Goal: Find specific page/section: Find specific page/section

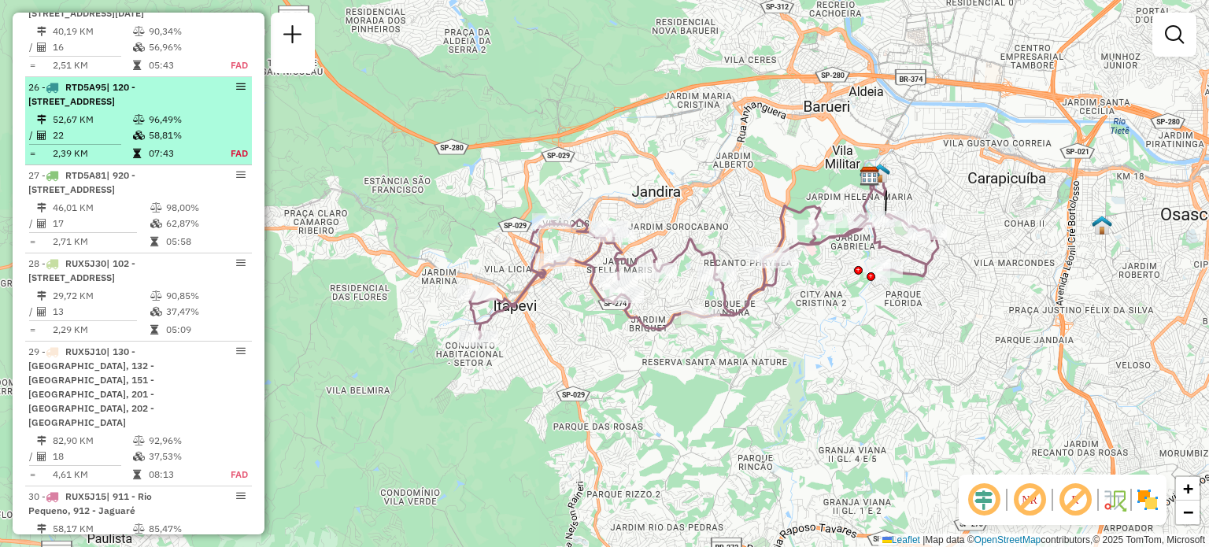
scroll to position [2743, 0]
select select "**********"
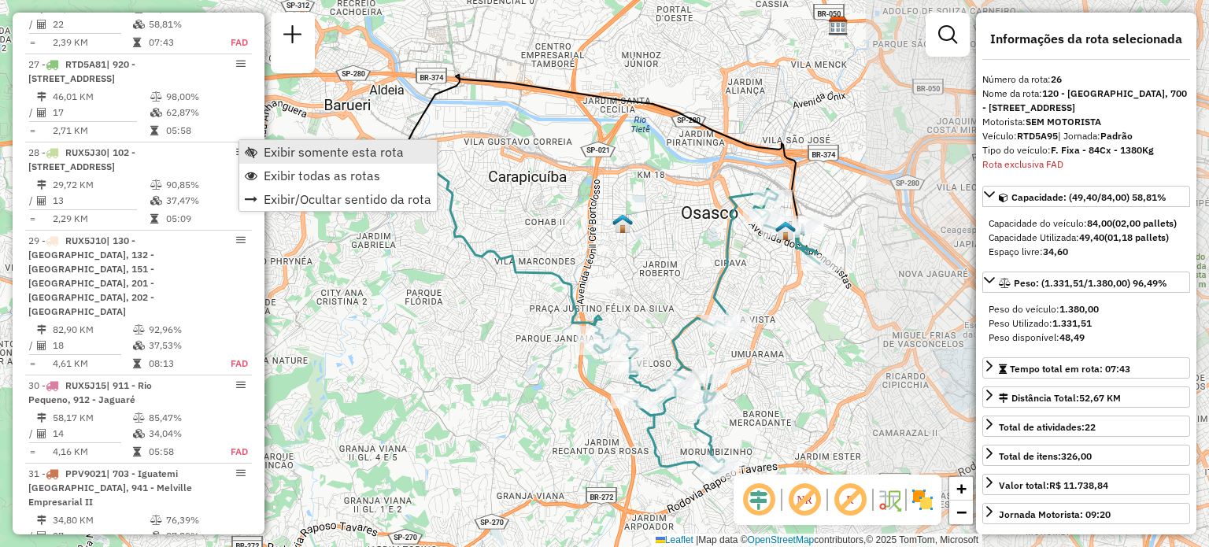
scroll to position [2859, 0]
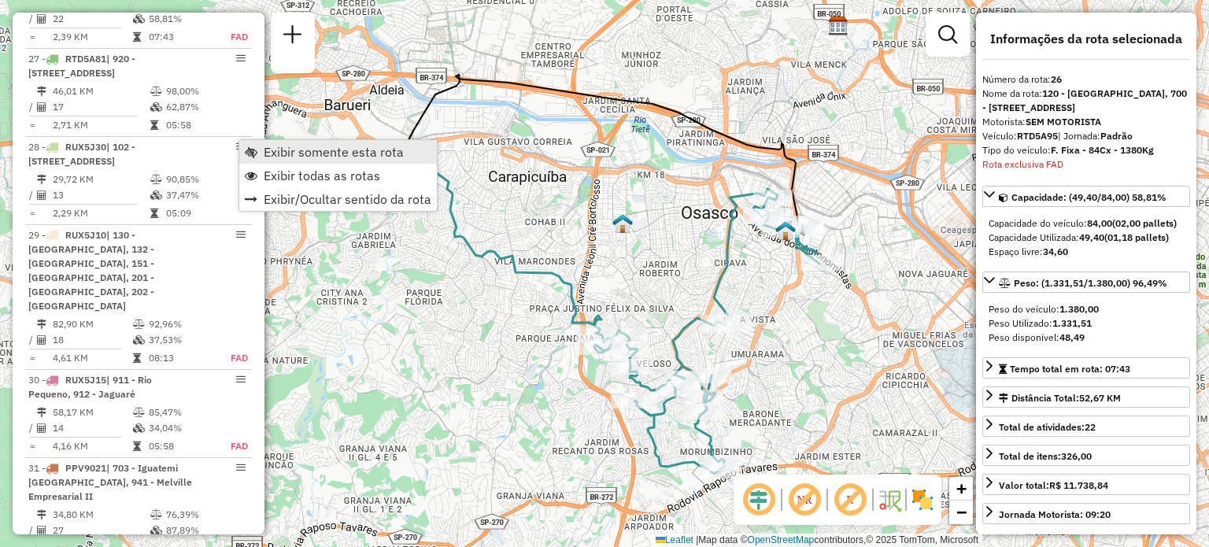
click at [269, 154] on span "Exibir somente esta rota" at bounding box center [334, 152] width 140 height 13
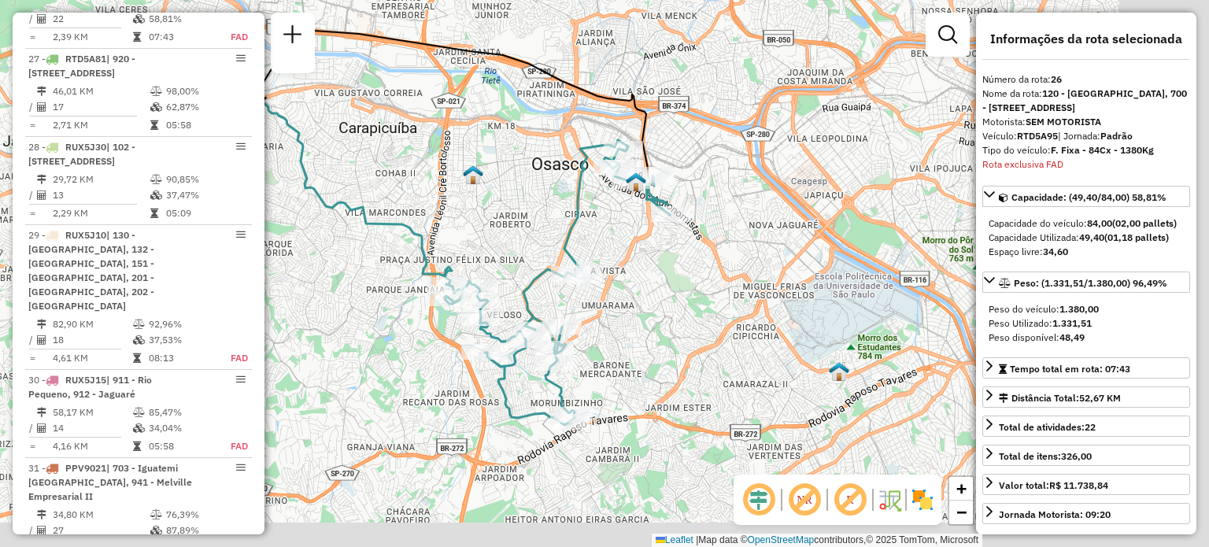
drag, startPoint x: 822, startPoint y: 314, endPoint x: 598, endPoint y: 238, distance: 237.0
click at [598, 238] on div "Janela de atendimento Grade de atendimento Capacidade Transportadoras Veículos …" at bounding box center [604, 273] width 1209 height 547
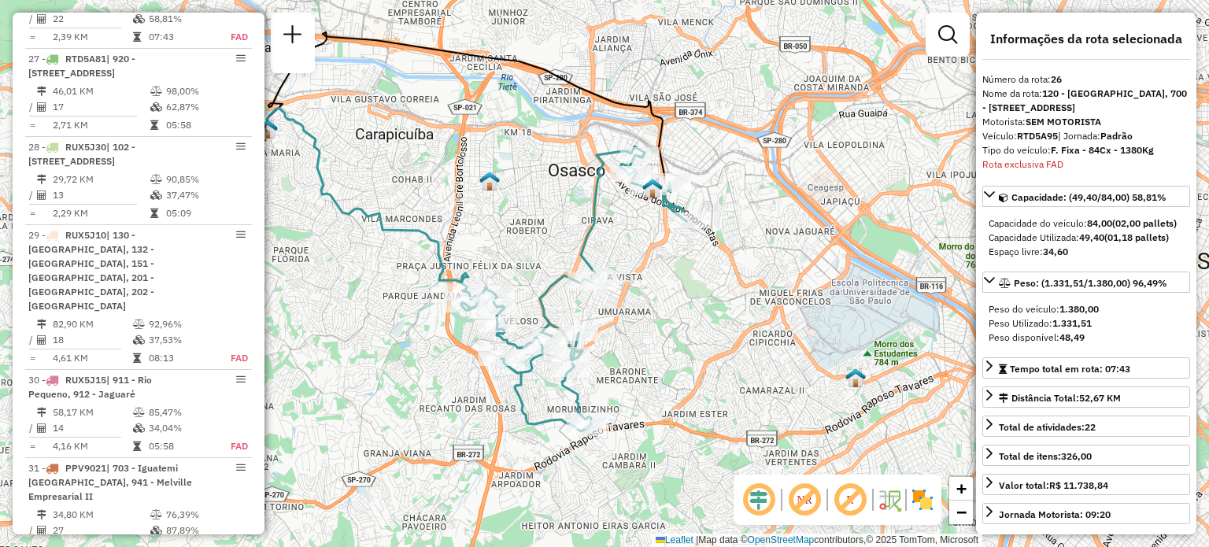
drag, startPoint x: 598, startPoint y: 238, endPoint x: 696, endPoint y: 275, distance: 105.1
click at [696, 275] on div "Janela de atendimento Grade de atendimento Capacidade Transportadoras Veículos …" at bounding box center [604, 273] width 1209 height 547
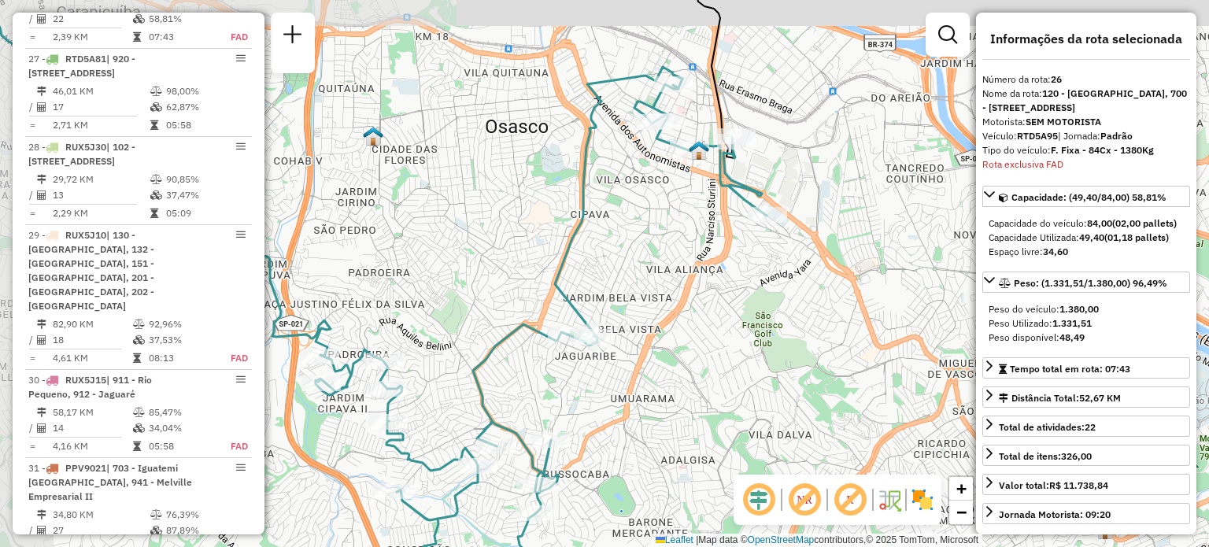
drag, startPoint x: 646, startPoint y: 237, endPoint x: 721, endPoint y: 281, distance: 87.5
click at [721, 281] on div "Janela de atendimento Grade de atendimento Capacidade Transportadoras Veículos …" at bounding box center [604, 273] width 1209 height 547
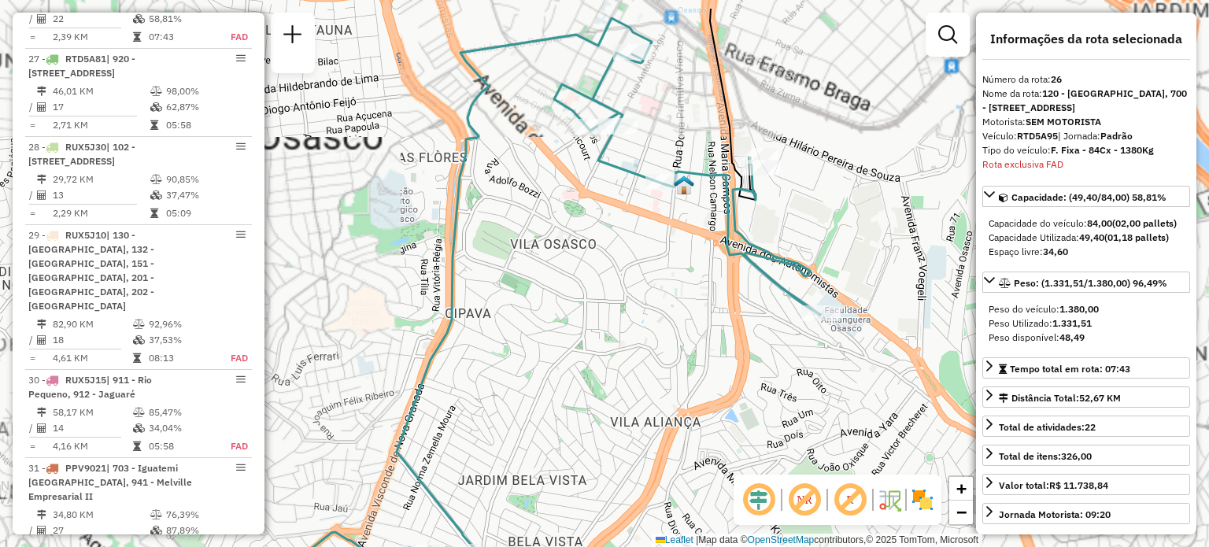
drag, startPoint x: 723, startPoint y: 179, endPoint x: 605, endPoint y: 252, distance: 139.0
click at [605, 252] on div "Janela de atendimento Grade de atendimento Capacidade Transportadoras Veículos …" at bounding box center [604, 273] width 1209 height 547
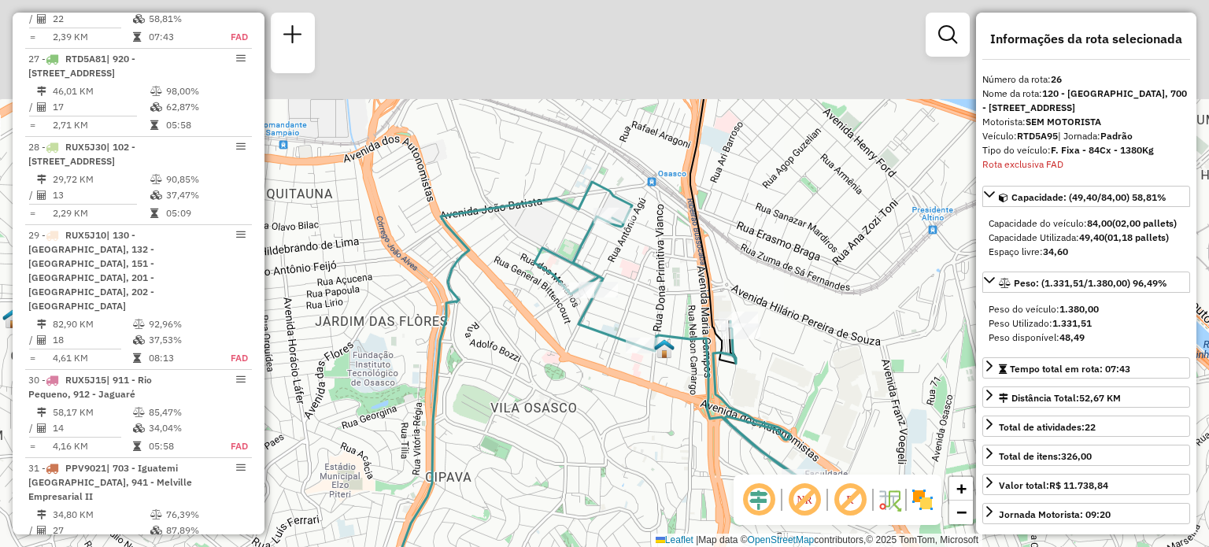
drag, startPoint x: 682, startPoint y: 103, endPoint x: 680, endPoint y: 257, distance: 153.5
click at [680, 257] on div "Janela de atendimento Grade de atendimento Capacidade Transportadoras Veículos …" at bounding box center [604, 273] width 1209 height 547
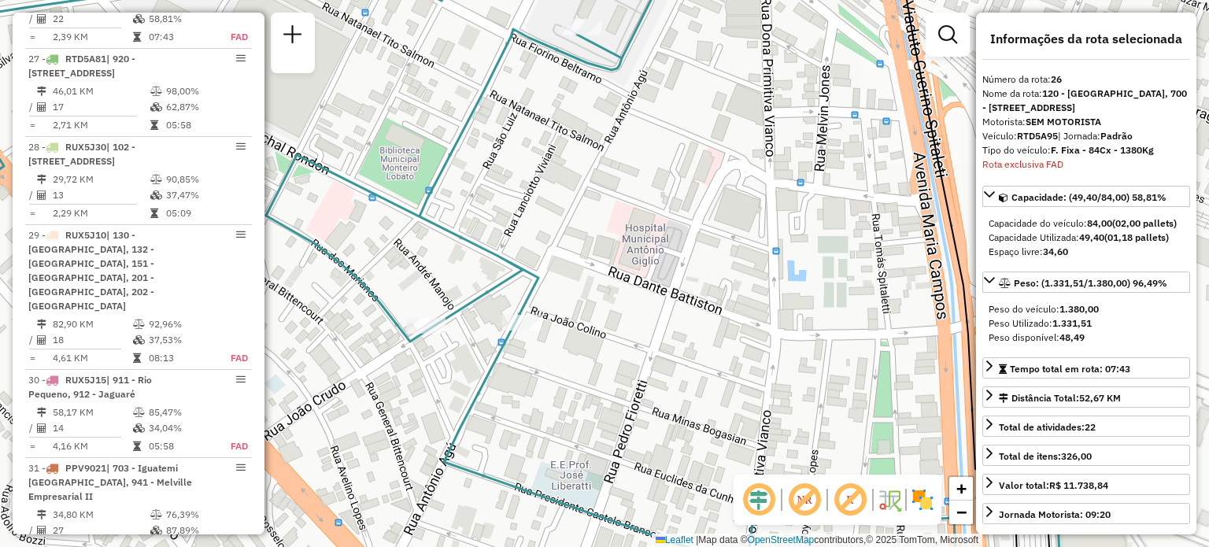
drag, startPoint x: 601, startPoint y: 340, endPoint x: 661, endPoint y: 305, distance: 69.8
click at [661, 305] on div "Janela de atendimento Grade de atendimento Capacidade Transportadoras Veículos …" at bounding box center [604, 273] width 1209 height 547
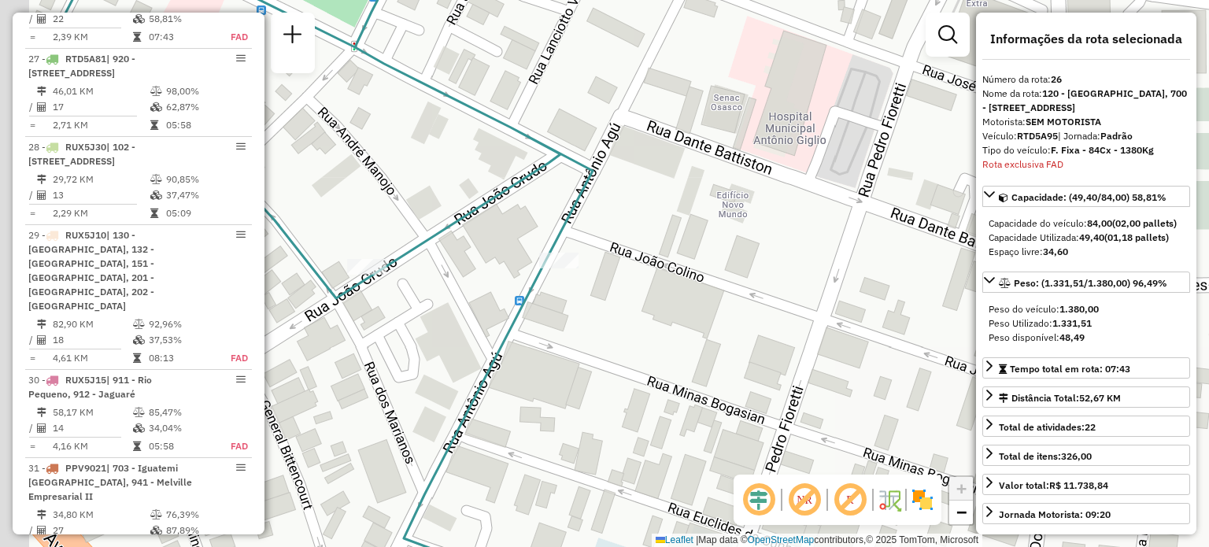
drag, startPoint x: 609, startPoint y: 316, endPoint x: 668, endPoint y: 305, distance: 59.2
click at [668, 305] on div "Janela de atendimento Grade de atendimento Capacidade Transportadoras Veículos …" at bounding box center [604, 273] width 1209 height 547
